Goal: Navigation & Orientation: Find specific page/section

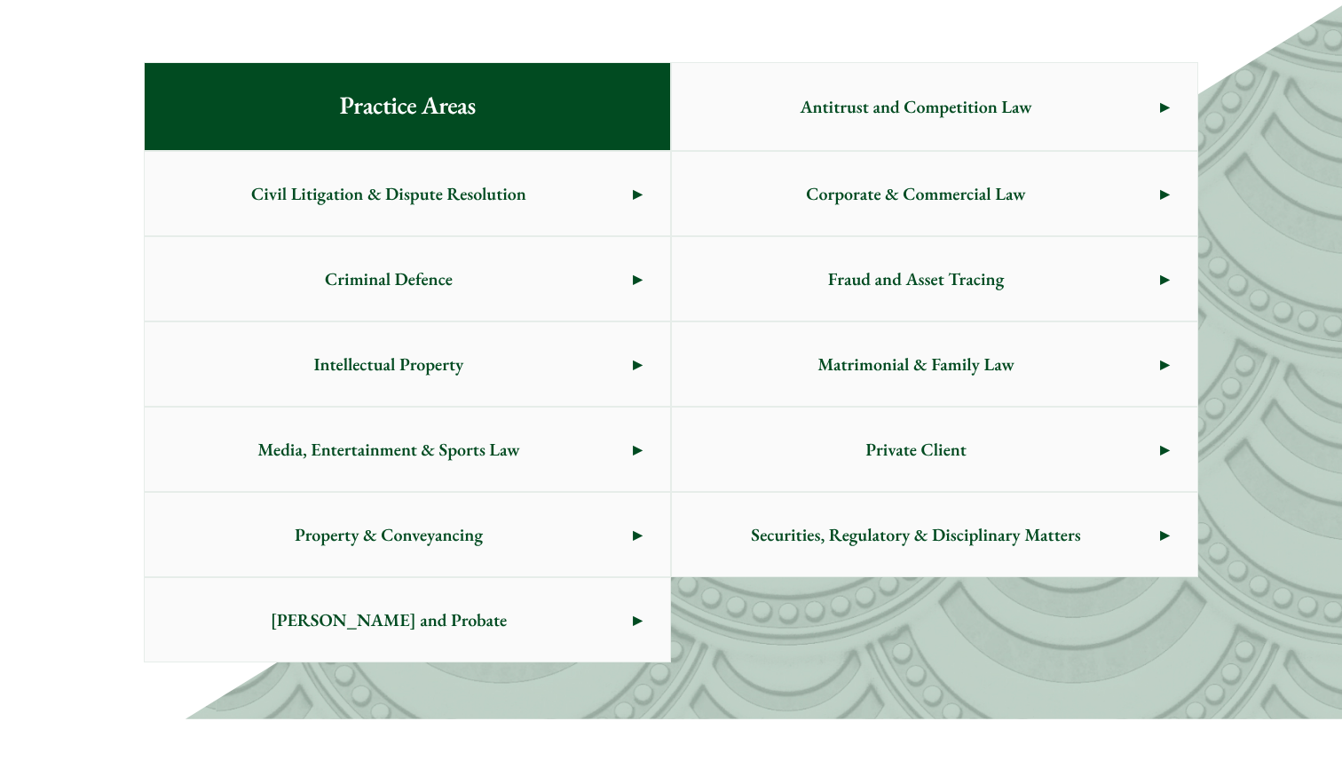
scroll to position [955, 0]
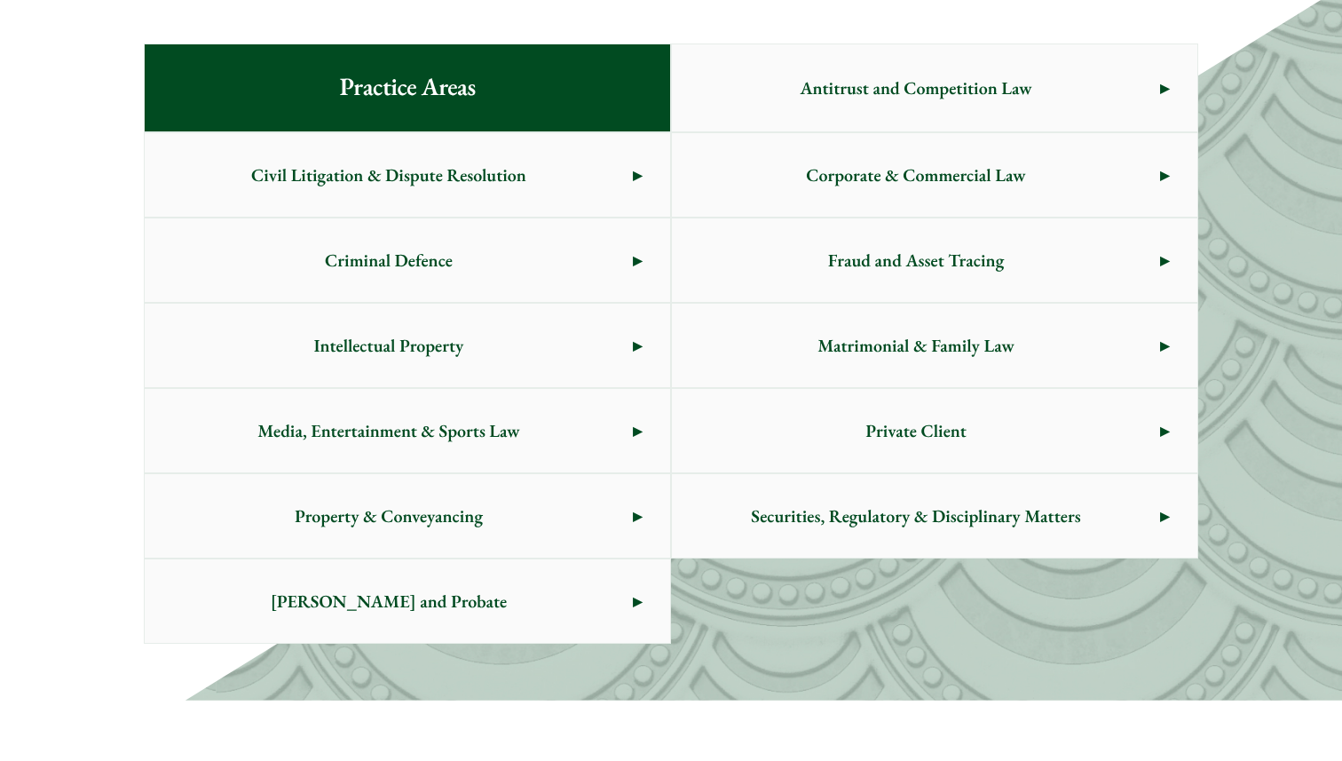
click at [359, 270] on span "Criminal Defence" at bounding box center [389, 259] width 488 height 83
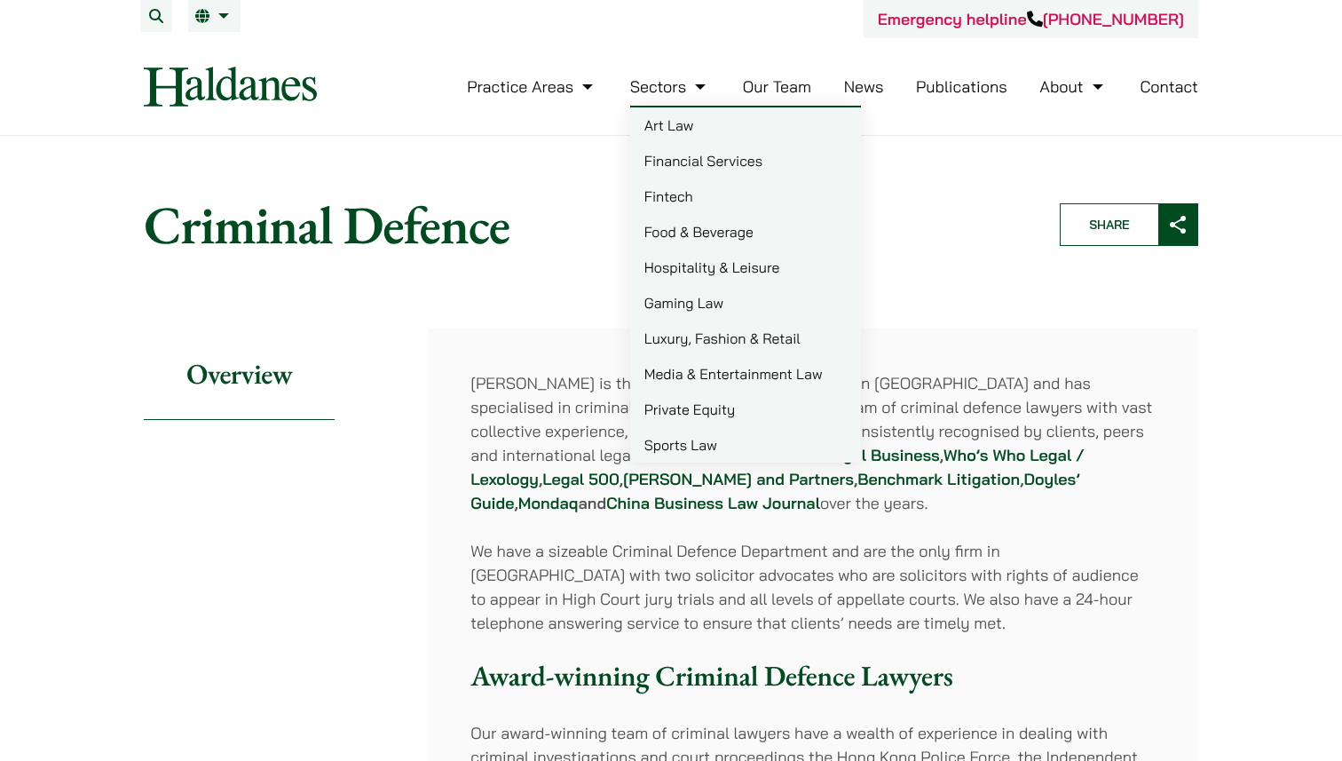
click at [784, 88] on link "Our Team" at bounding box center [777, 86] width 68 height 20
